Goal: Transaction & Acquisition: Purchase product/service

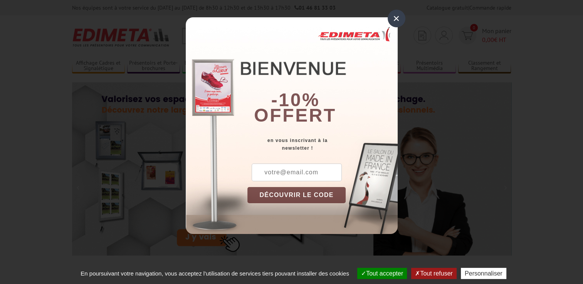
click at [396, 17] on div "×" at bounding box center [397, 19] width 18 height 18
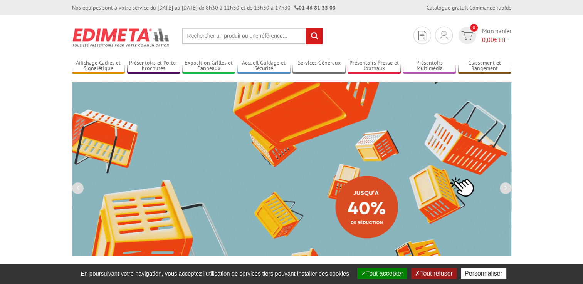
click at [227, 35] on input "text" at bounding box center [252, 36] width 141 height 17
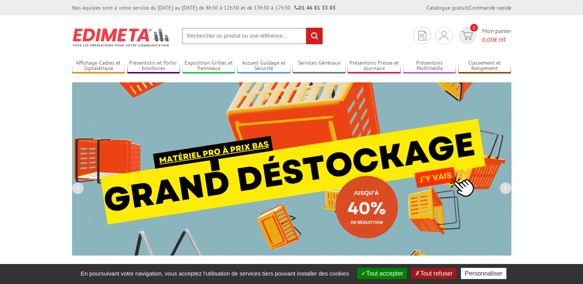
click at [227, 35] on input "text" at bounding box center [252, 36] width 141 height 17
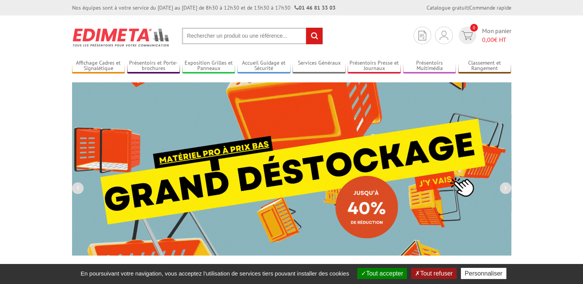
click at [227, 35] on input "text" at bounding box center [252, 36] width 141 height 17
click at [224, 37] on input "text" at bounding box center [252, 36] width 141 height 17
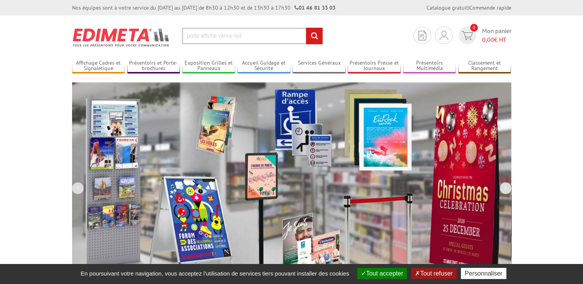
type input "porte affiche vitrine led"
click at [315, 39] on input "rechercher" at bounding box center [314, 36] width 17 height 17
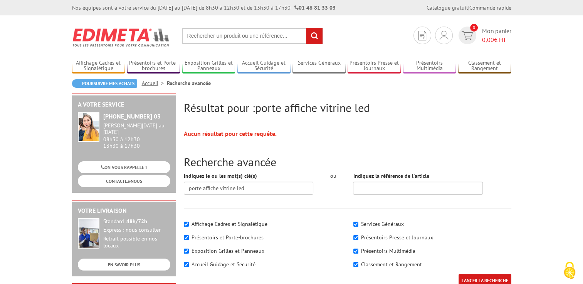
click at [224, 224] on label "Affichage Cadres et Signalétique" at bounding box center [230, 224] width 76 height 7
click at [189, 224] on input"] "Affichage Cadres et Signalétique" at bounding box center [186, 224] width 5 height 5
click at [224, 224] on label "Affichage Cadres et Signalétique" at bounding box center [230, 224] width 76 height 7
click at [189, 224] on input"] "Affichage Cadres et Signalétique" at bounding box center [186, 224] width 5 height 5
checkbox input"] "true"
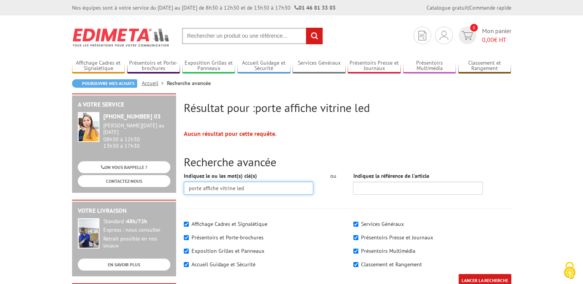
click at [257, 186] on input "porte affiche vitrine led" at bounding box center [249, 188] width 130 height 13
click at [459, 274] on input "LANCER LA RECHERCHE" at bounding box center [485, 280] width 53 height 13
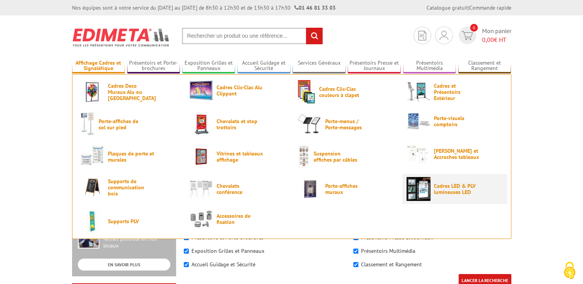
click at [424, 194] on img at bounding box center [419, 189] width 24 height 24
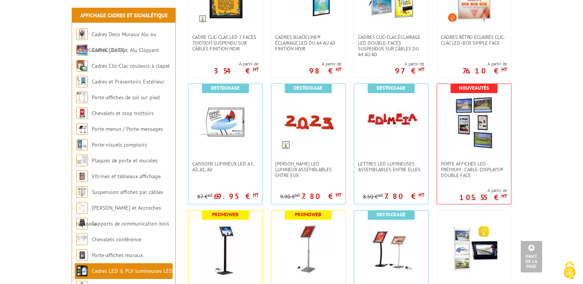
scroll to position [229, 0]
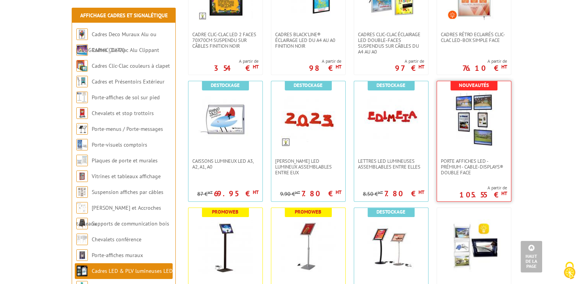
click at [472, 138] on img at bounding box center [474, 120] width 54 height 54
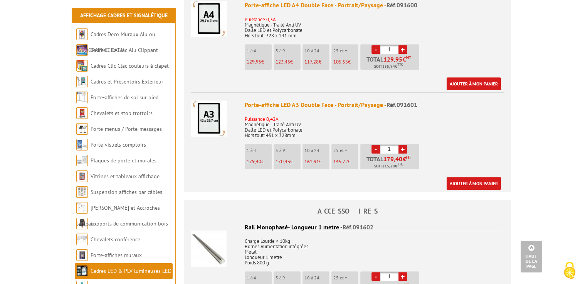
scroll to position [329, 0]
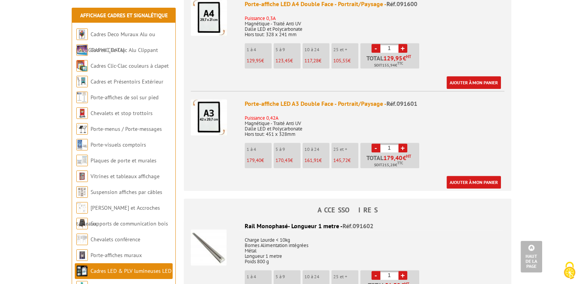
click at [391, 144] on input "1" at bounding box center [389, 148] width 18 height 9
type input "42"
